Goal: Information Seeking & Learning: Learn about a topic

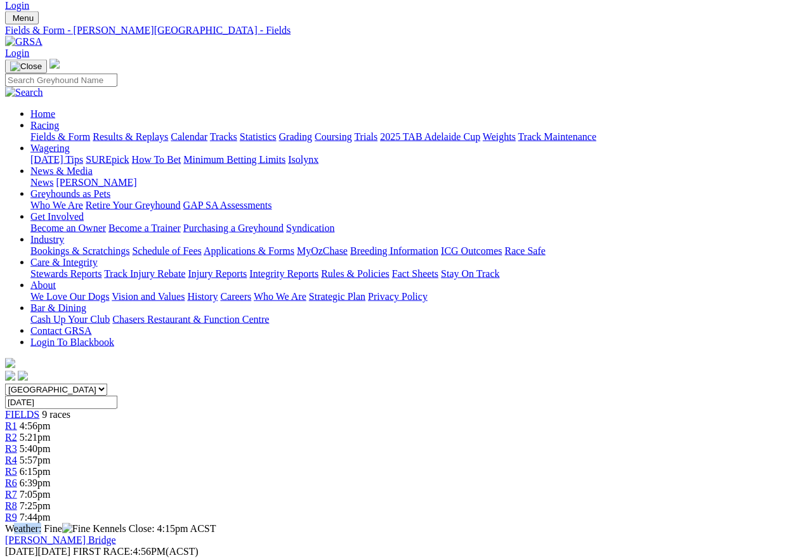
scroll to position [31, 0]
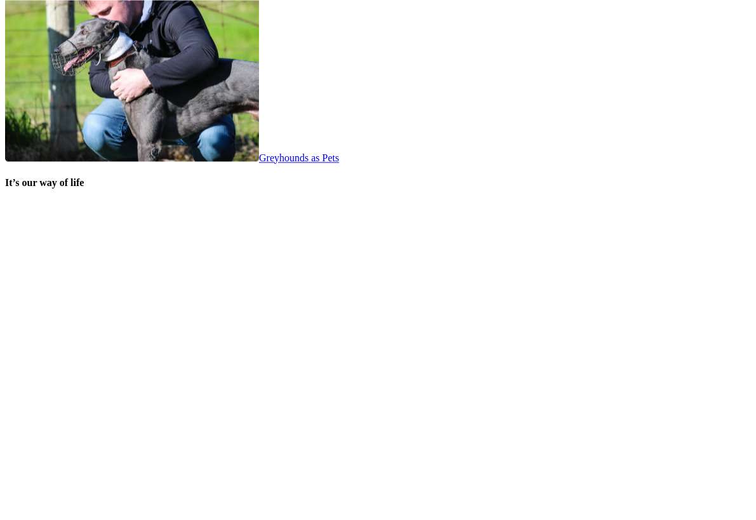
scroll to position [2470, 0]
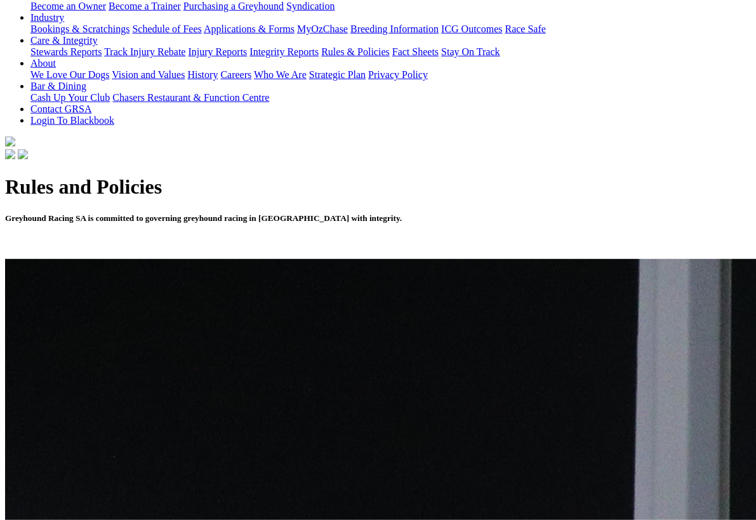
scroll to position [260, 0]
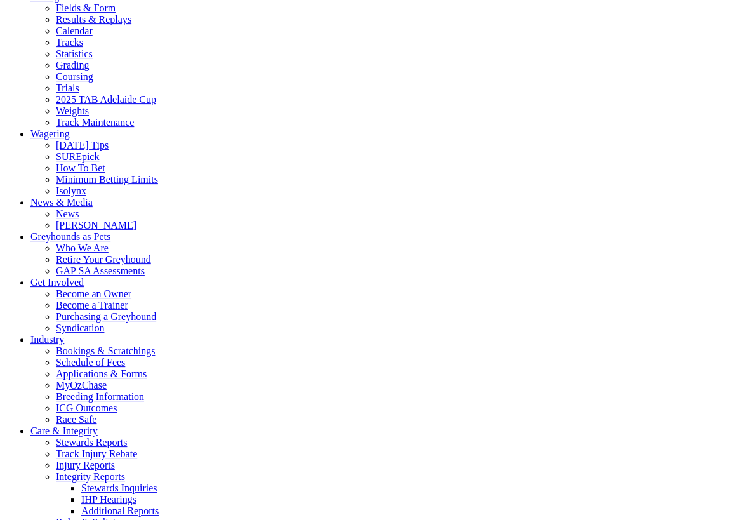
scroll to position [1074, 0]
click at [124, 517] on link "Rules & Policies" at bounding box center [90, 522] width 69 height 11
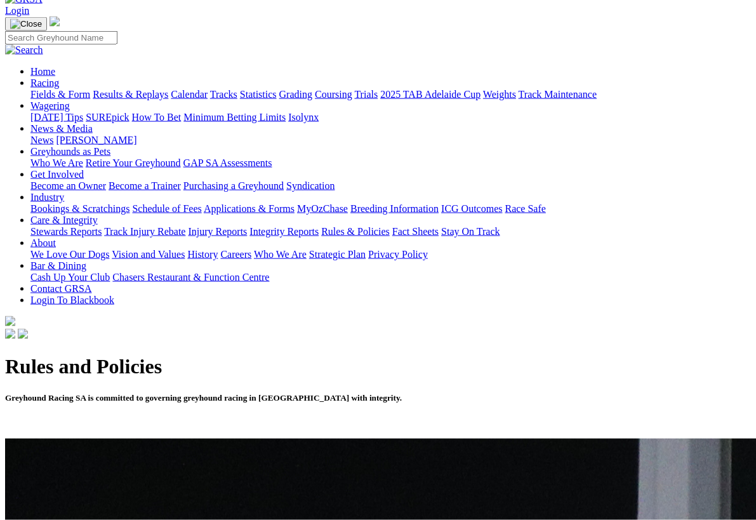
scroll to position [73, 0]
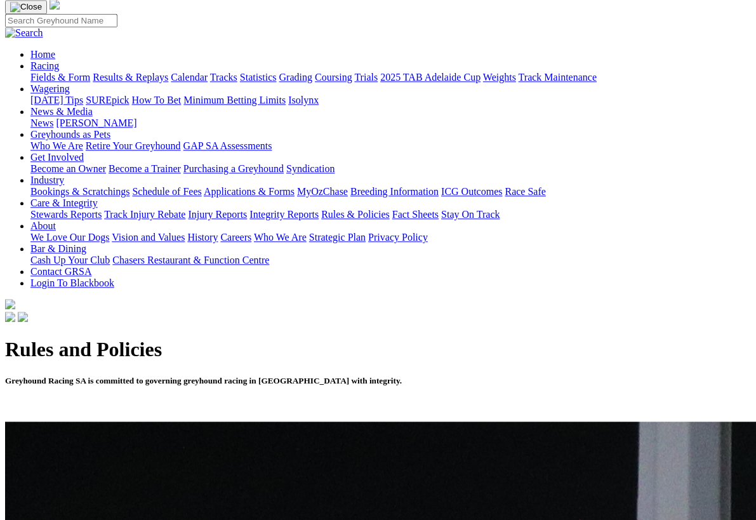
scroll to position [91, 0]
